Goal: Book appointment/travel/reservation

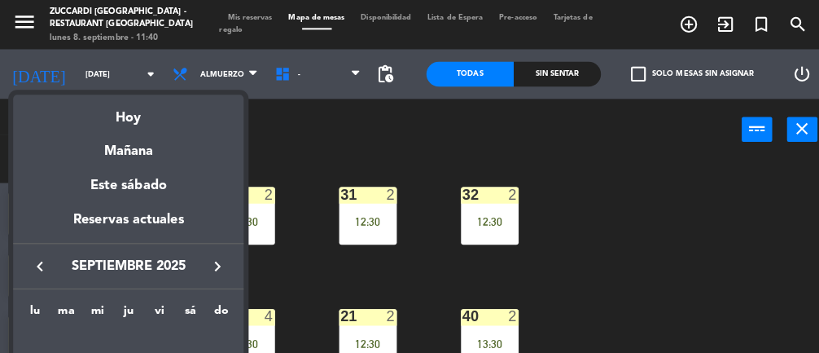
scroll to position [223, 0]
click at [139, 112] on div "Hoy" at bounding box center [127, 110] width 228 height 33
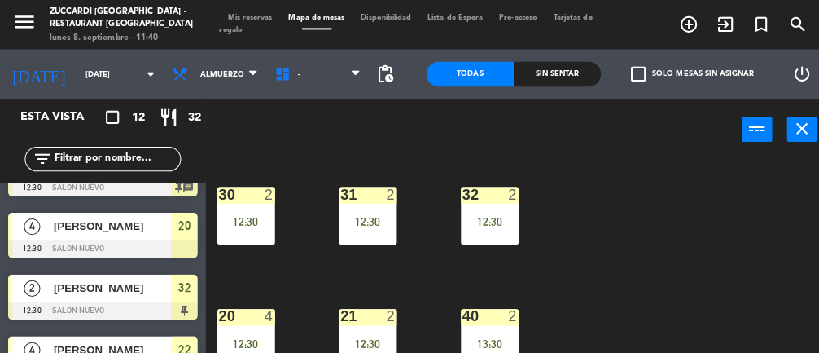
type input "[DATE]"
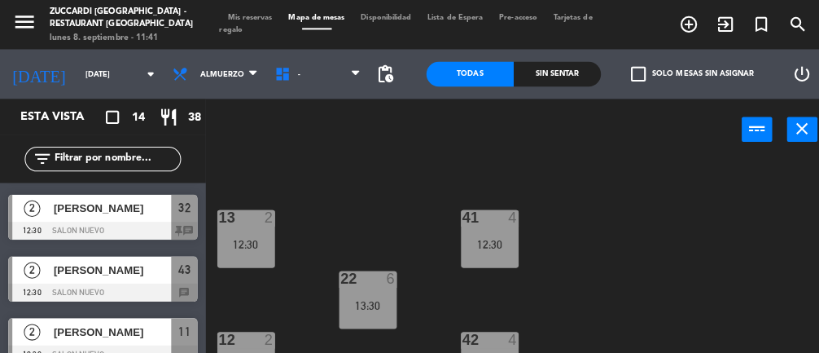
scroll to position [214, 0]
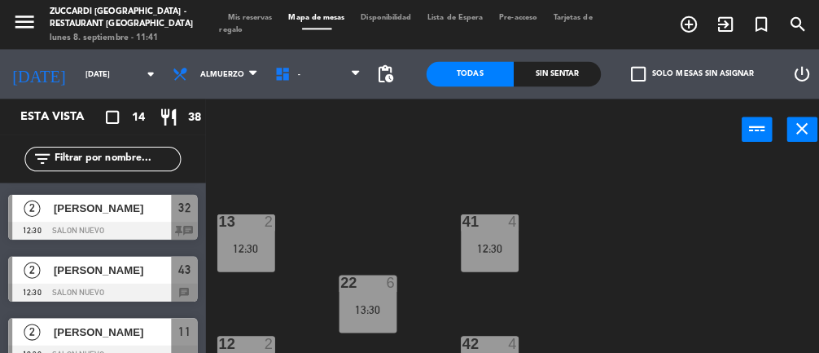
click at [248, 248] on div "12:30" at bounding box center [243, 245] width 57 height 11
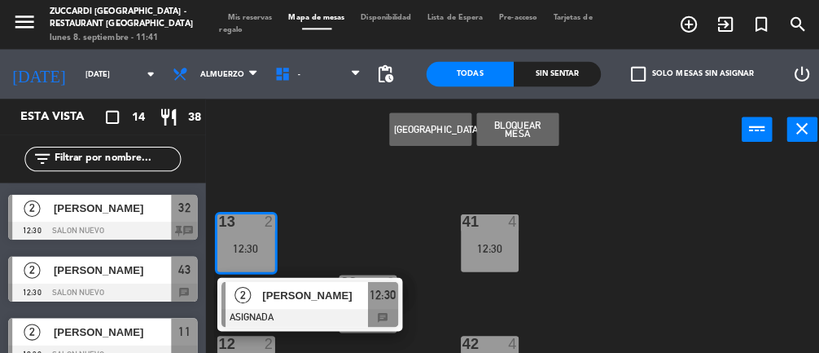
click at [368, 209] on div "30 2 12:30 31 2 13:30 32 2 12:30 20 4 13:30 21 2 12:30 40 2 12:30 13 2 12:30 2 …" at bounding box center [516, 253] width 608 height 194
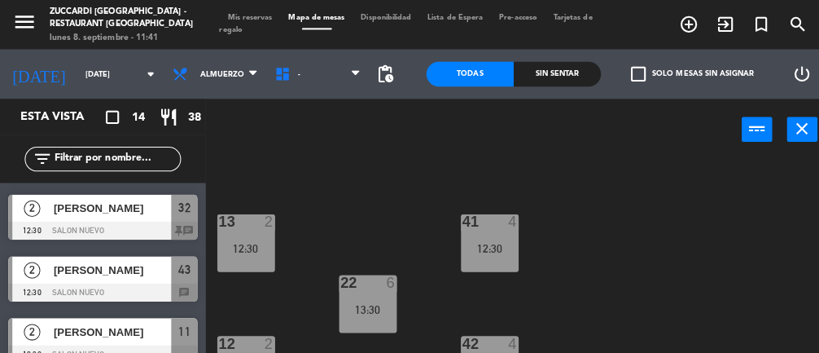
click at [107, 270] on span "[PERSON_NAME]" at bounding box center [111, 266] width 116 height 17
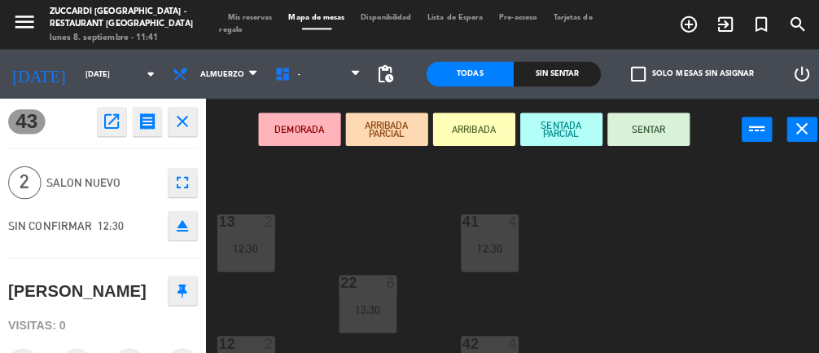
click at [255, 250] on div "12:30" at bounding box center [243, 245] width 57 height 11
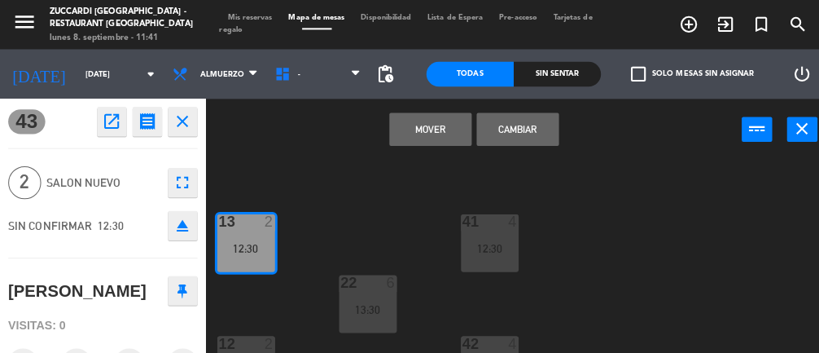
click at [518, 132] on button "Cambiar" at bounding box center [512, 128] width 81 height 33
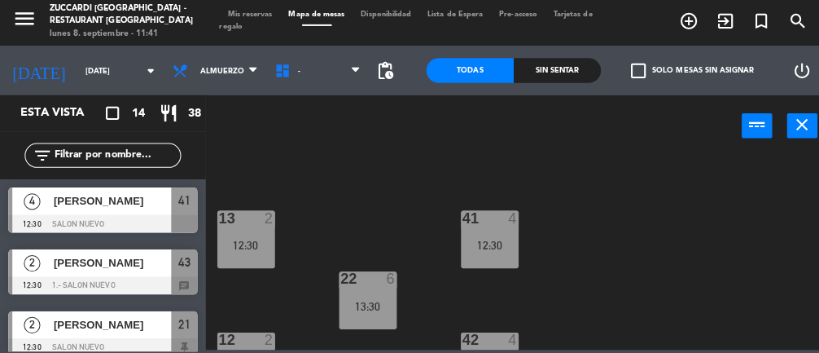
scroll to position [0, 0]
click at [244, 233] on div "13 2 12:30" at bounding box center [243, 240] width 57 height 57
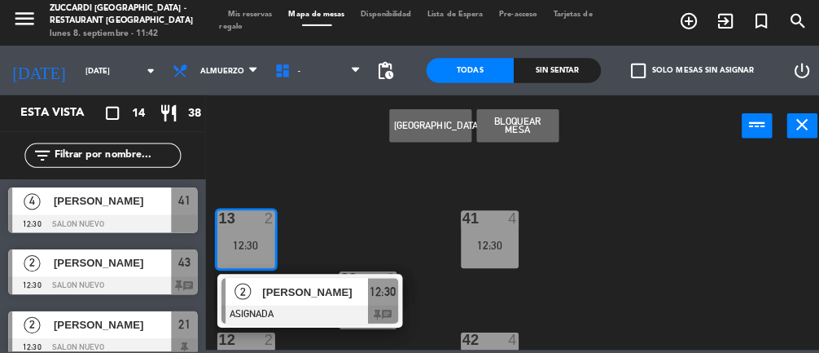
click at [328, 291] on span "[PERSON_NAME]" at bounding box center [312, 291] width 104 height 17
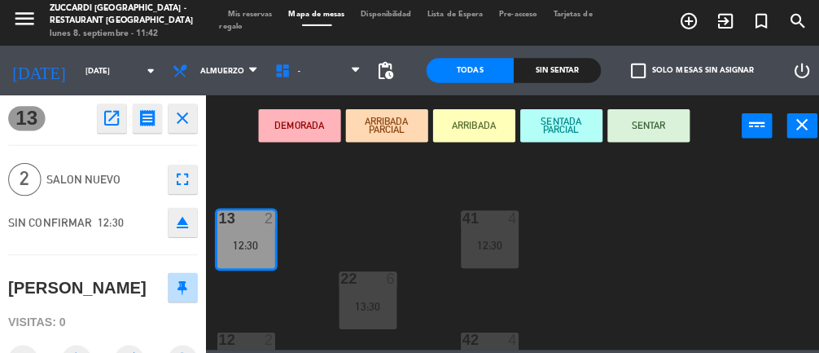
click at [467, 130] on button "ARRIBADA" at bounding box center [468, 128] width 81 height 33
